Goal: Information Seeking & Learning: Understand process/instructions

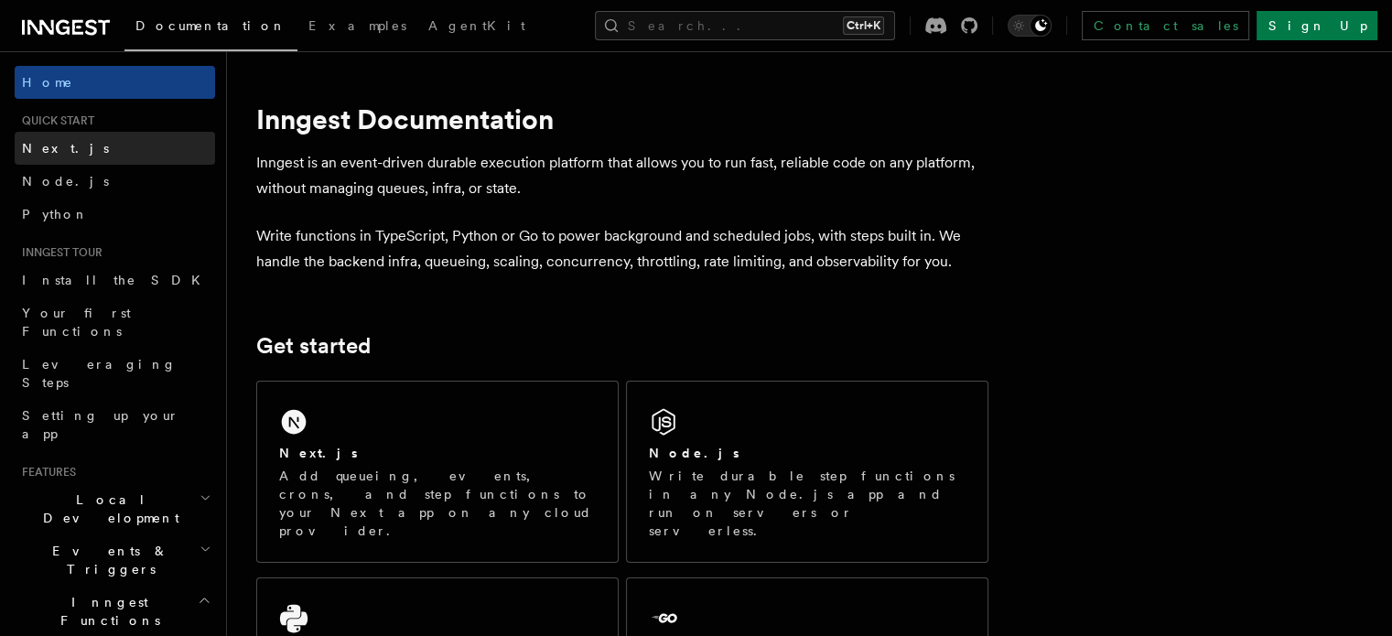
click at [56, 139] on span "Next.js" at bounding box center [65, 148] width 87 height 18
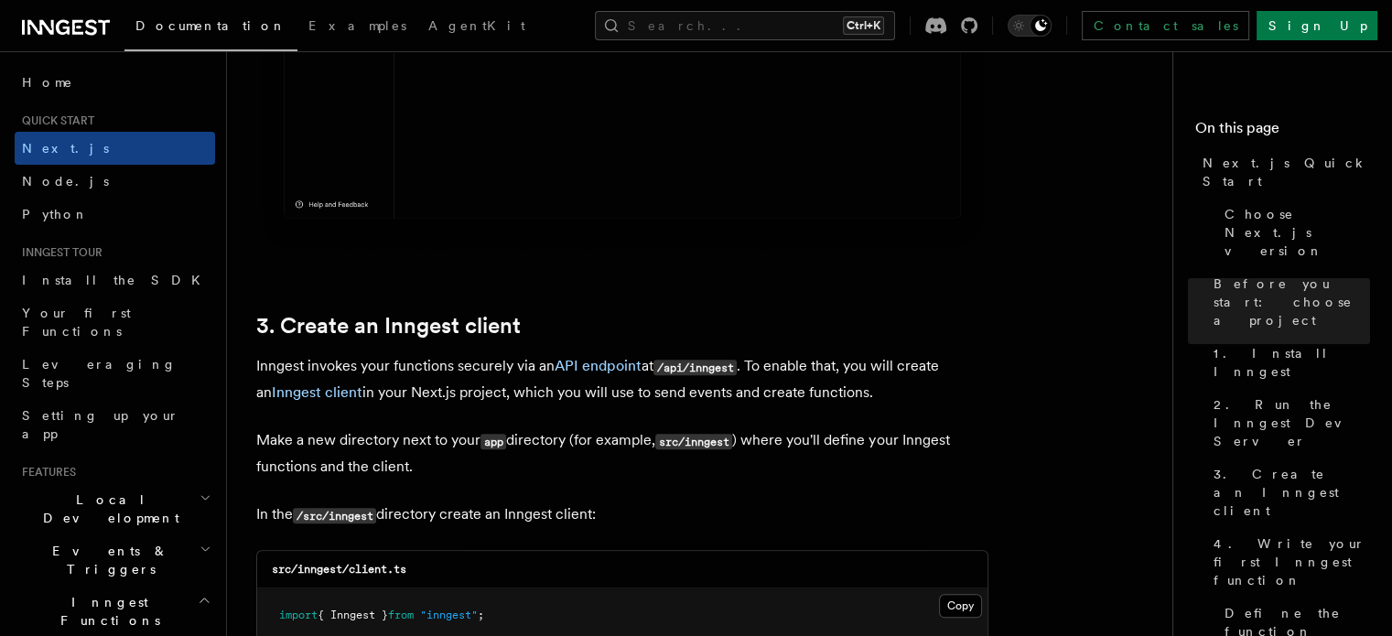
scroll to position [2196, 0]
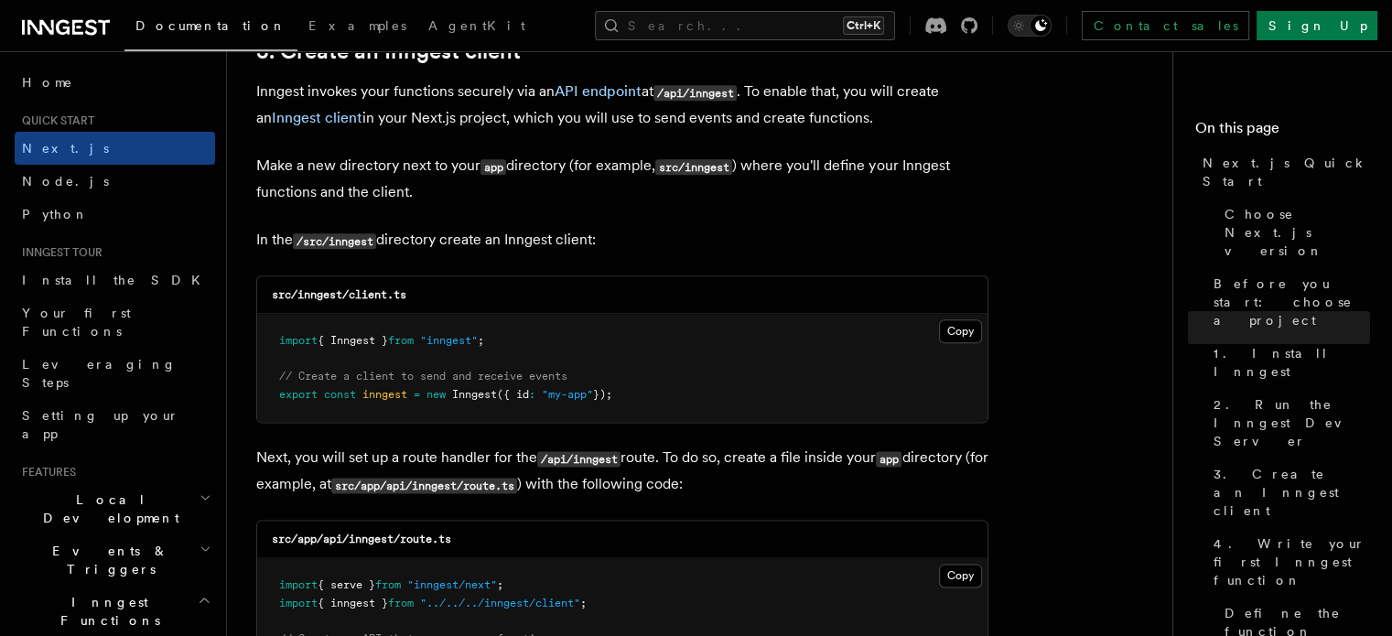
click at [638, 385] on pre "import { Inngest } from "inngest" ; // Create a client to send and receive even…" at bounding box center [622, 368] width 730 height 108
click at [973, 329] on button "Copy Copied" at bounding box center [960, 331] width 43 height 24
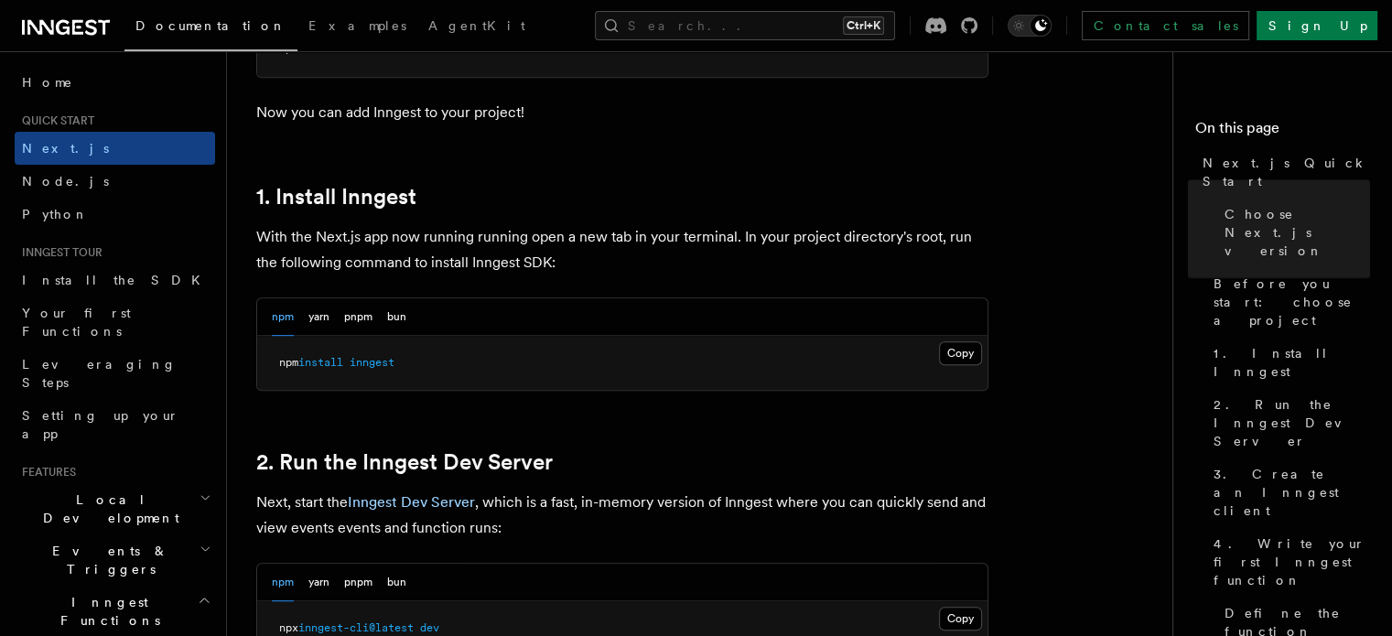
scroll to position [915, 0]
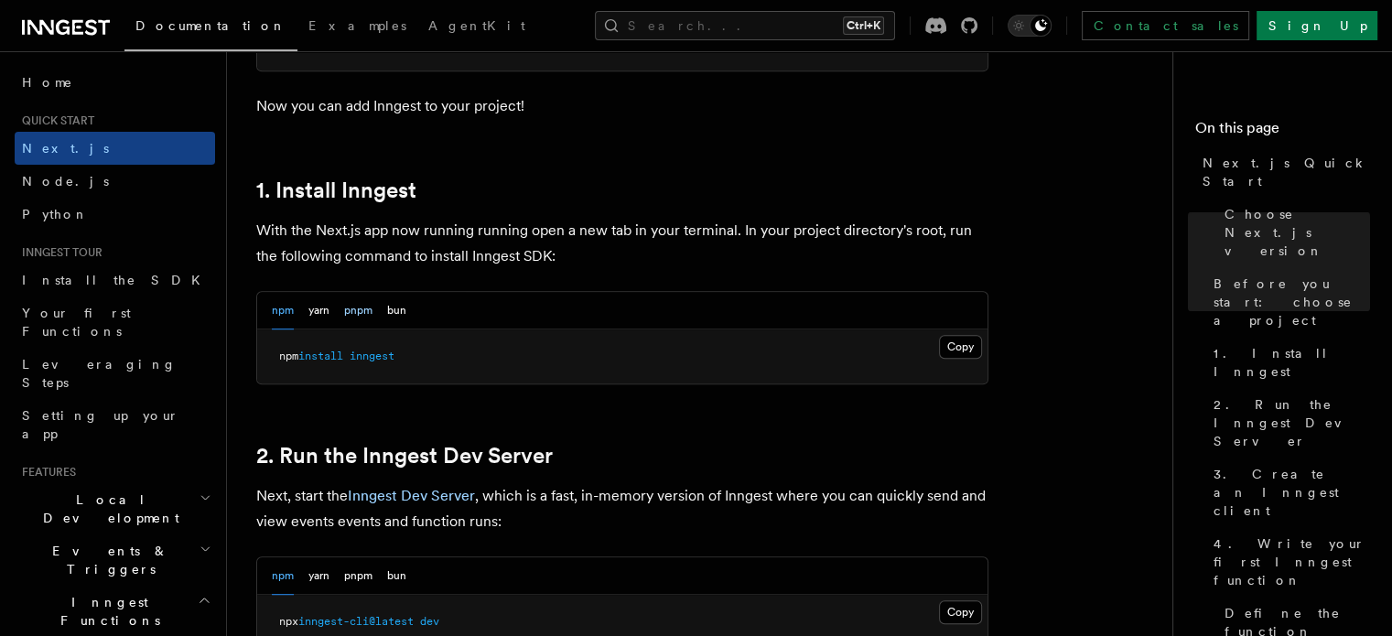
click at [366, 309] on button "pnpm" at bounding box center [358, 311] width 28 height 38
click at [965, 347] on button "Copy Copied" at bounding box center [960, 347] width 43 height 24
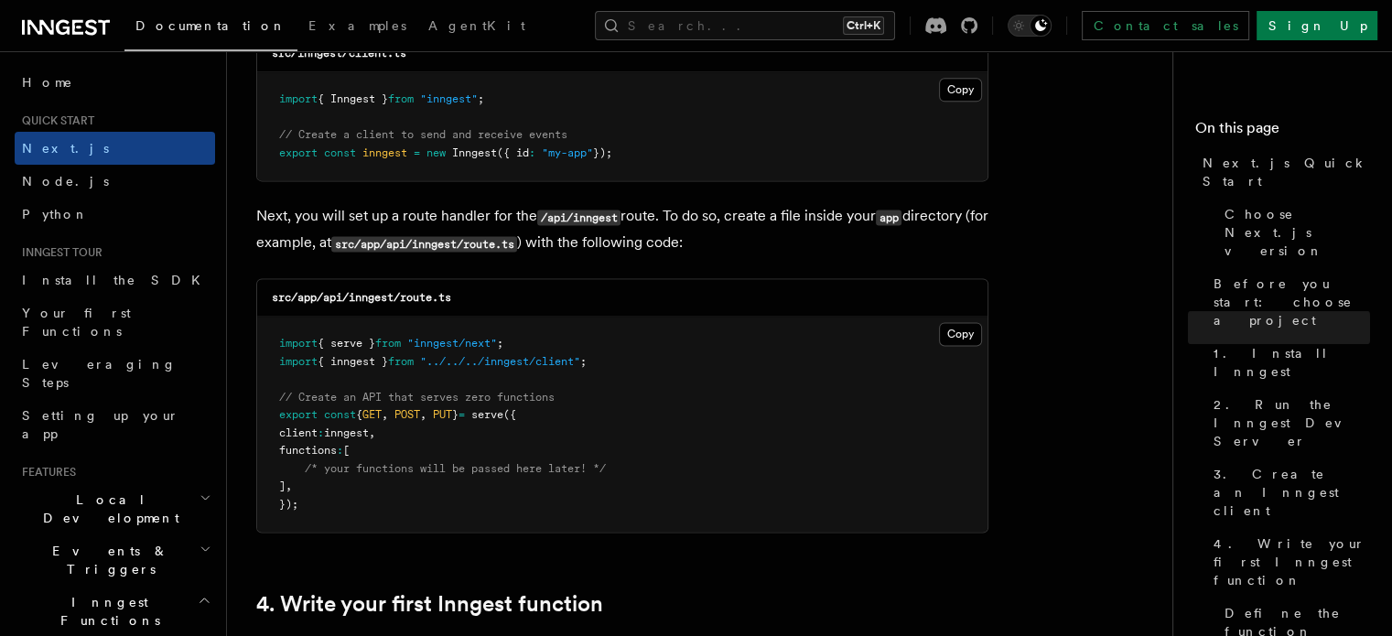
scroll to position [2470, 0]
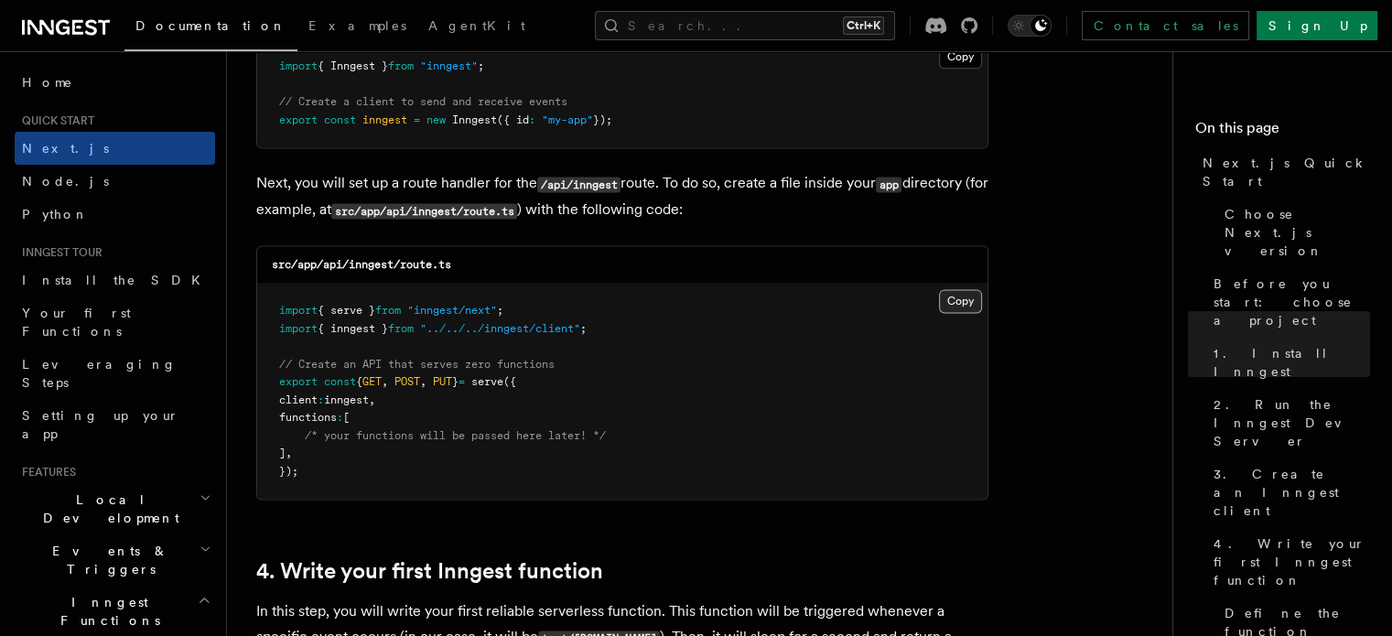
click at [964, 307] on button "Copy Copied" at bounding box center [960, 301] width 43 height 24
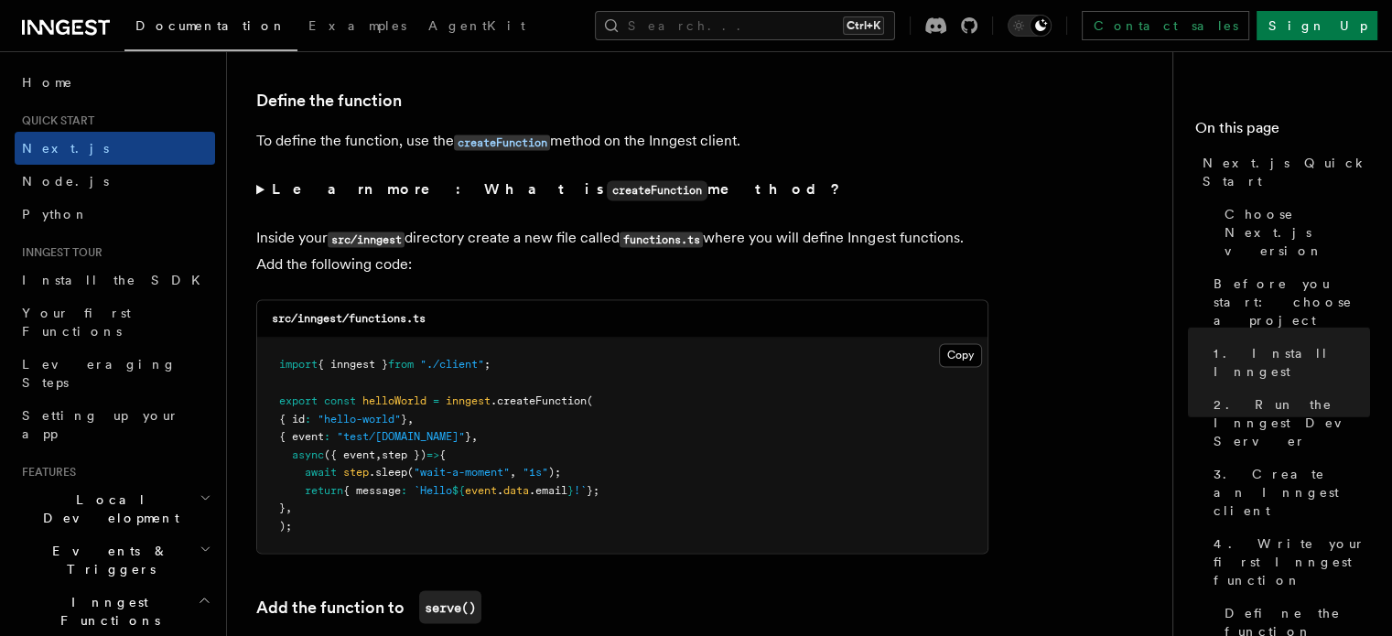
scroll to position [3111, 0]
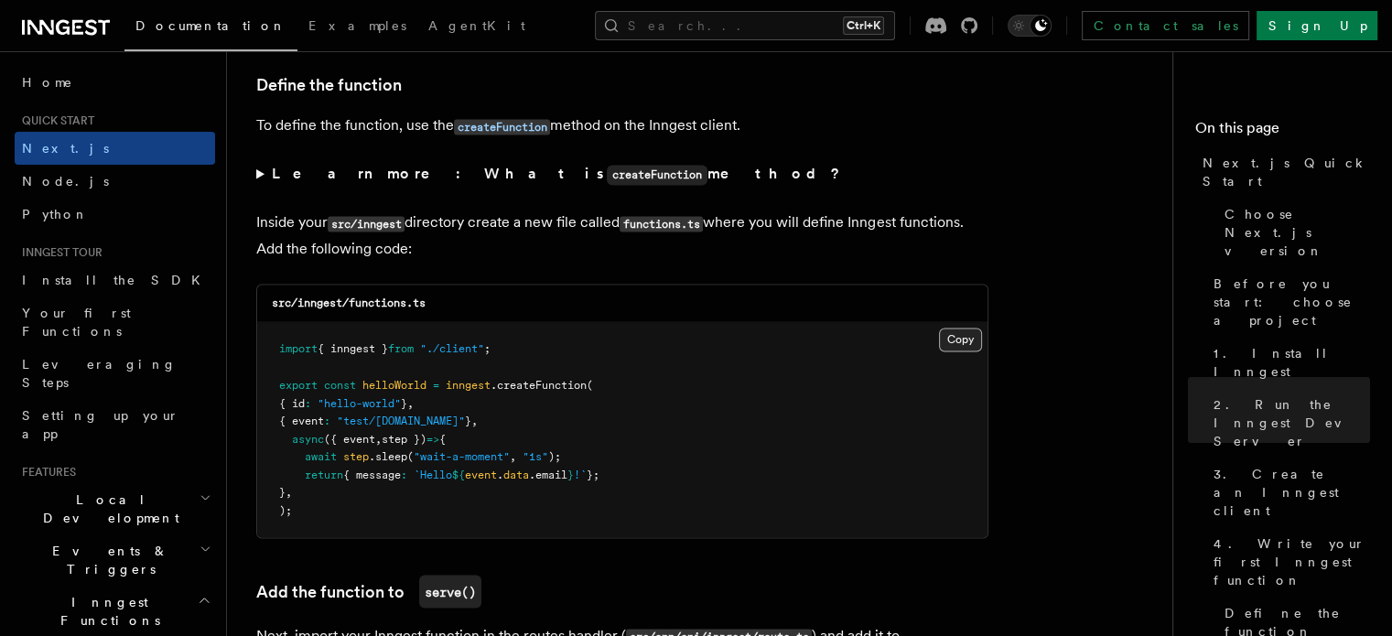
click at [948, 335] on button "Copy Copied" at bounding box center [960, 340] width 43 height 24
click at [607, 171] on code "createFunction" at bounding box center [657, 175] width 101 height 20
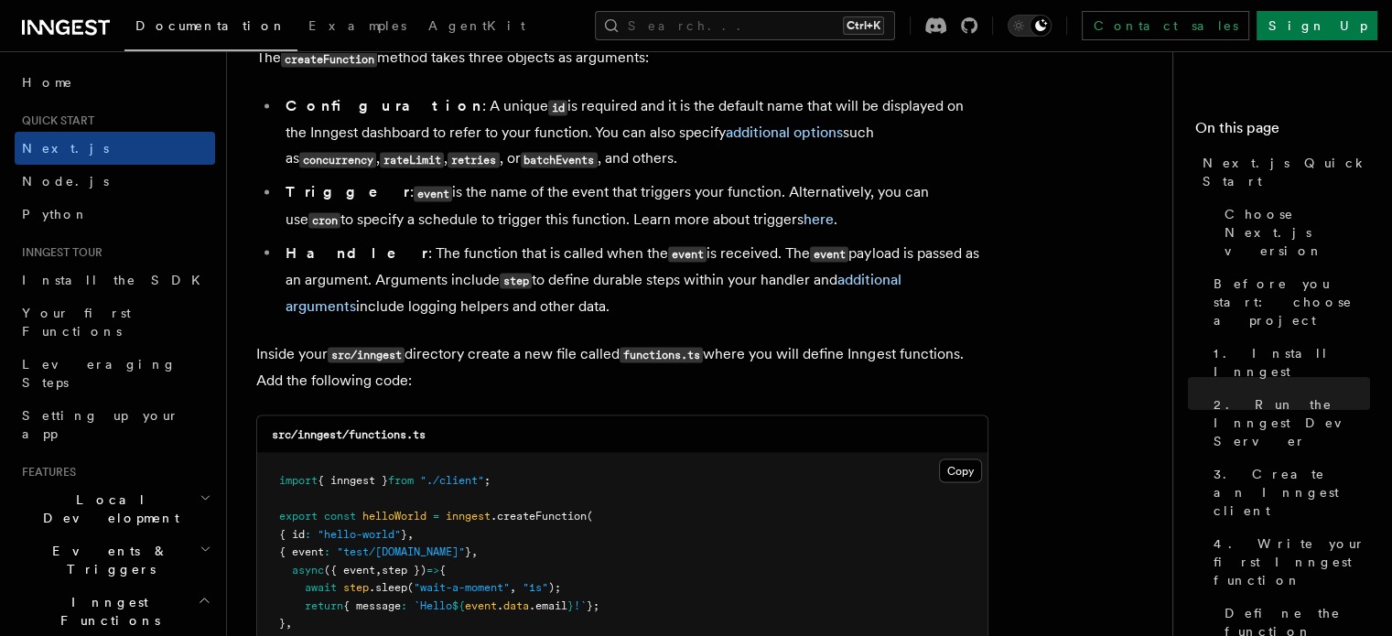
scroll to position [3294, 0]
